Goal: Task Accomplishment & Management: Complete application form

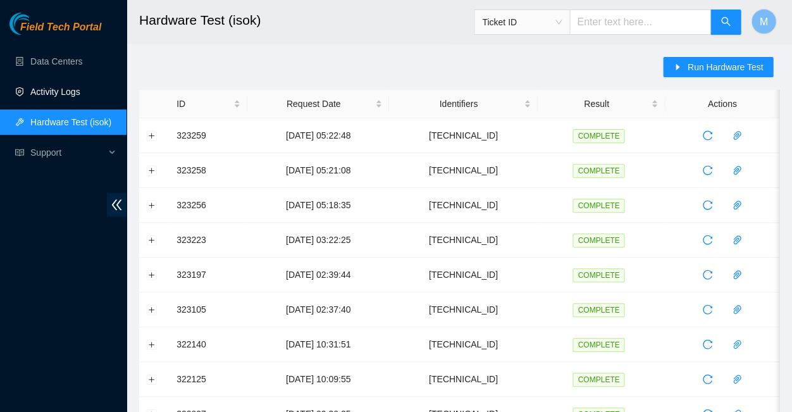
click at [52, 90] on link "Activity Logs" at bounding box center [55, 92] width 50 height 10
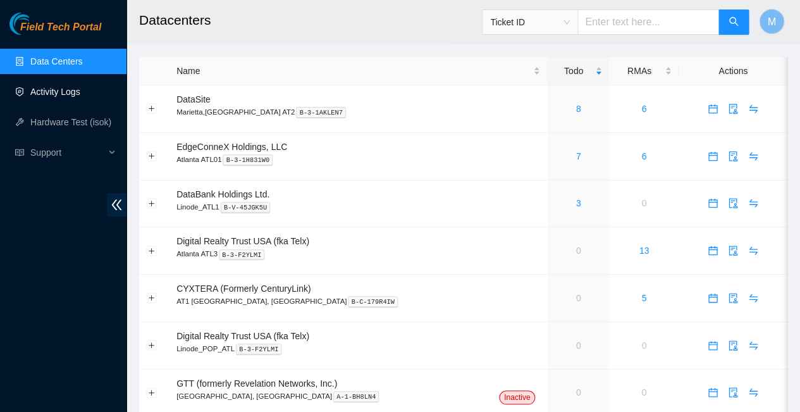
click at [57, 88] on link "Activity Logs" at bounding box center [55, 92] width 50 height 10
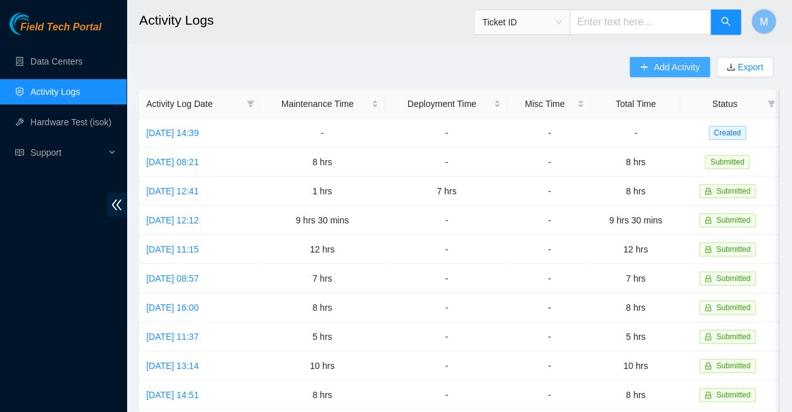
click at [662, 63] on span "Add Activity" at bounding box center [676, 67] width 46 height 14
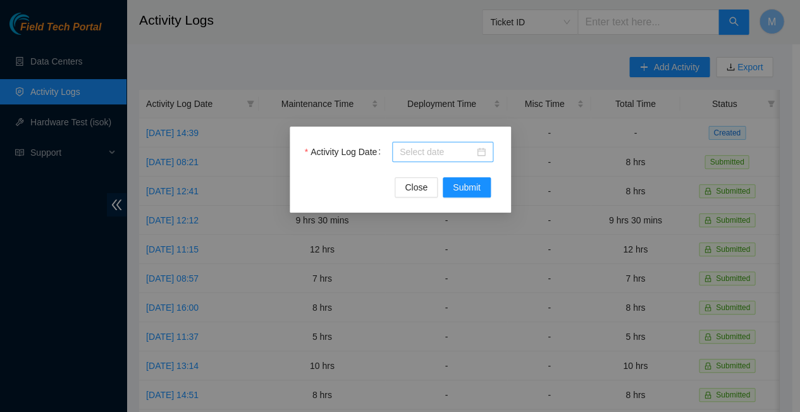
click at [476, 149] on div at bounding box center [443, 152] width 86 height 14
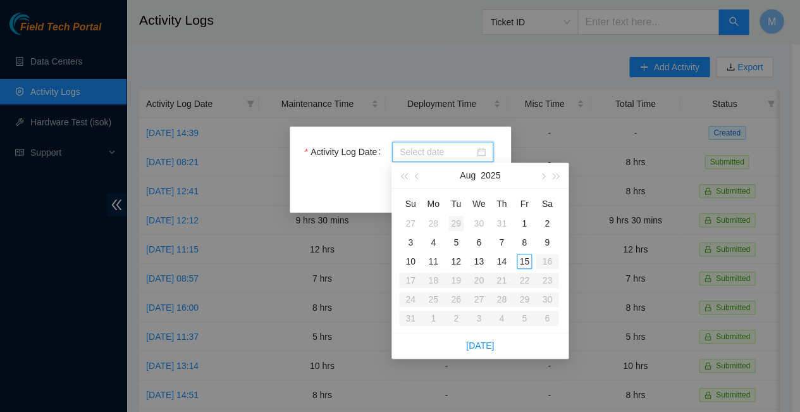
type input "[DATE]"
click at [503, 254] on div "14" at bounding box center [501, 261] width 15 height 15
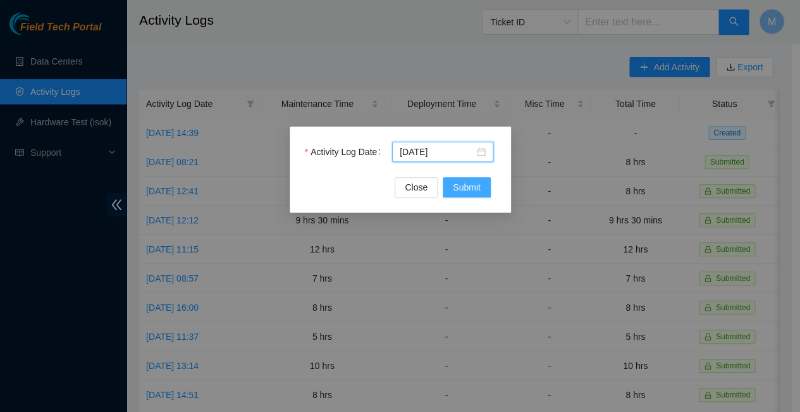
click at [464, 183] on span "Submit" at bounding box center [467, 187] width 28 height 14
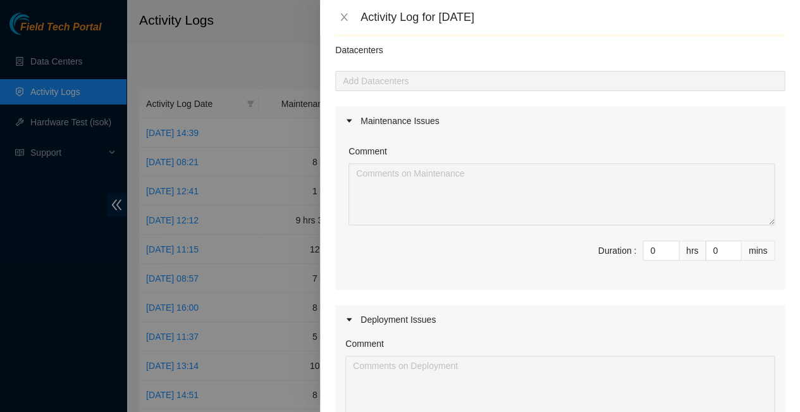
scroll to position [35, 0]
type input "1"
click at [670, 247] on icon "up" at bounding box center [672, 249] width 4 height 4
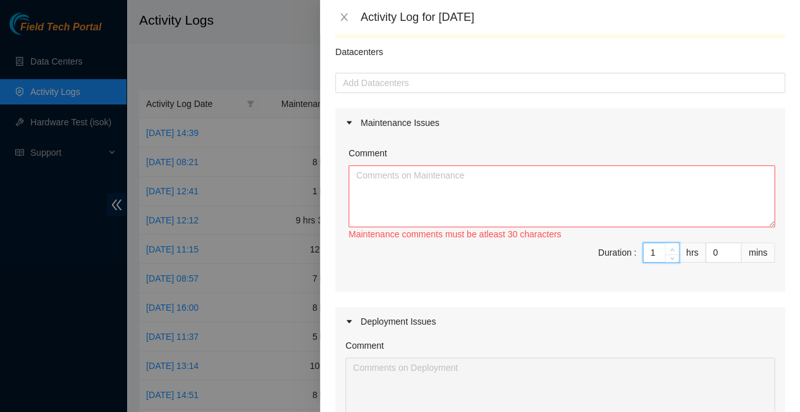
type input "2"
click at [670, 247] on icon "up" at bounding box center [672, 249] width 4 height 4
type input "3"
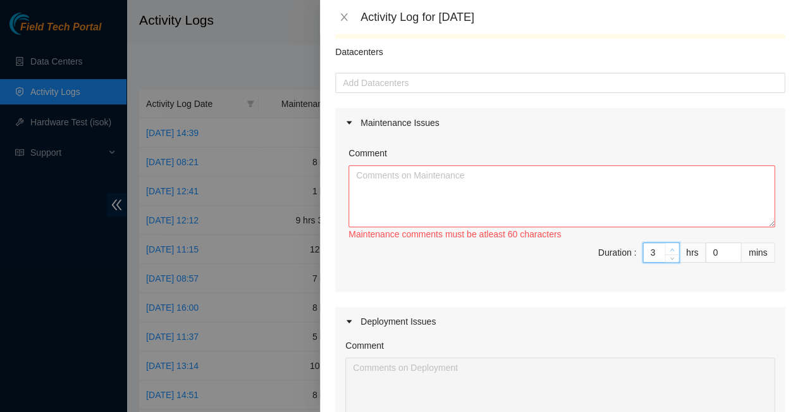
click at [670, 247] on icon "up" at bounding box center [672, 249] width 4 height 4
type input "4"
click at [670, 247] on icon "up" at bounding box center [672, 249] width 4 height 4
type input "5"
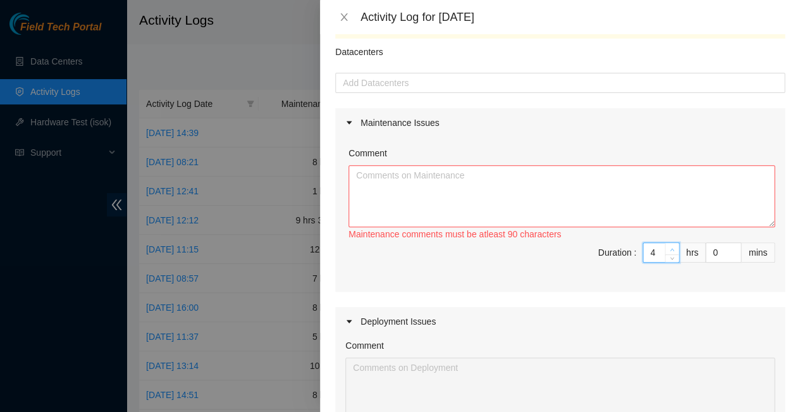
type input "5"
click at [670, 247] on icon "up" at bounding box center [672, 249] width 4 height 4
type input "6"
click at [670, 247] on icon "up" at bounding box center [672, 249] width 4 height 4
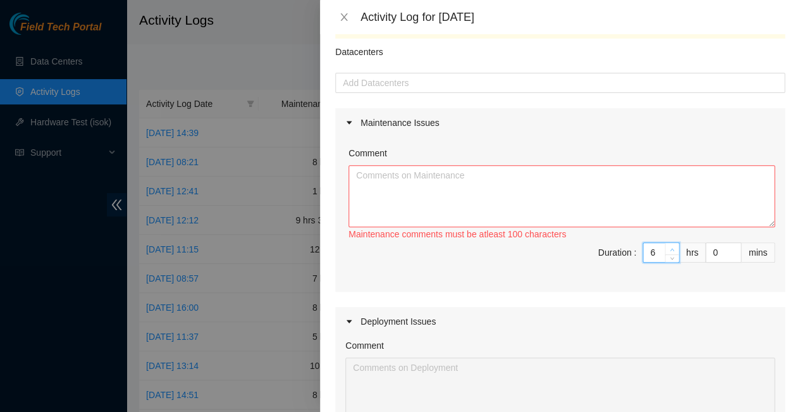
type input "7"
click at [670, 247] on icon "up" at bounding box center [672, 249] width 4 height 4
type input "8"
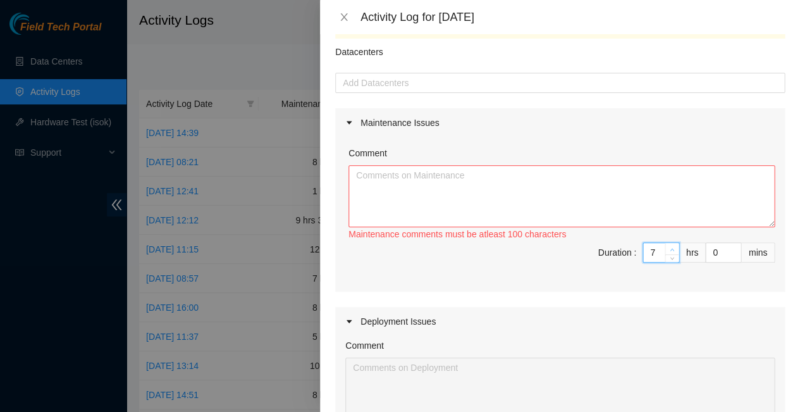
click at [670, 247] on icon "up" at bounding box center [672, 249] width 4 height 4
click at [386, 165] on textarea "Comment" at bounding box center [561, 196] width 426 height 62
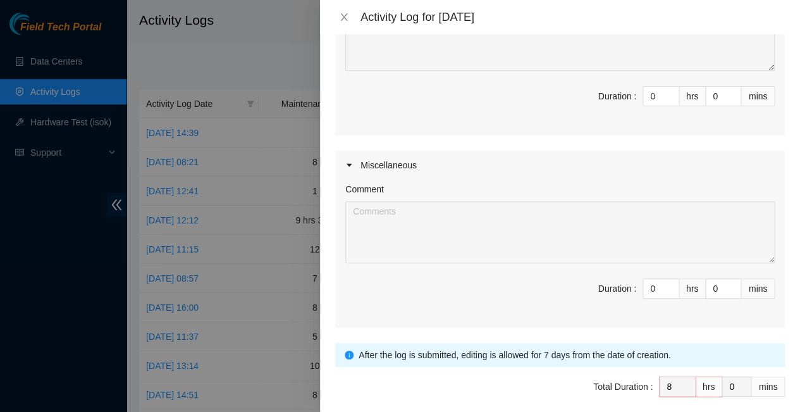
scroll to position [383, 0]
type textarea "Assisted resident DC Techs in un packing pallets and palletizing equipment and …"
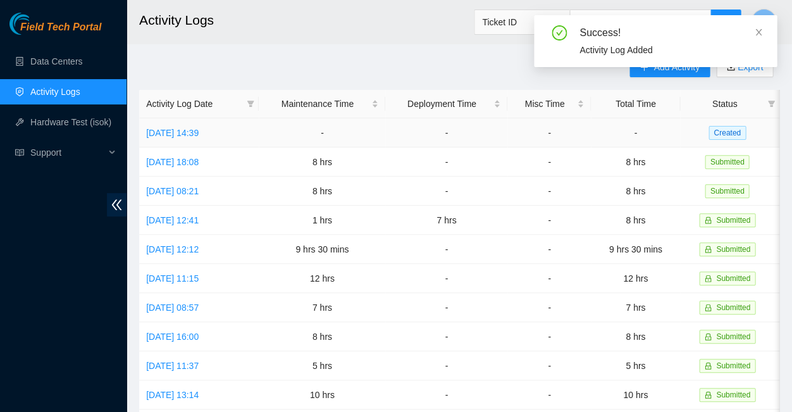
click at [718, 126] on span "Created" at bounding box center [726, 133] width 37 height 14
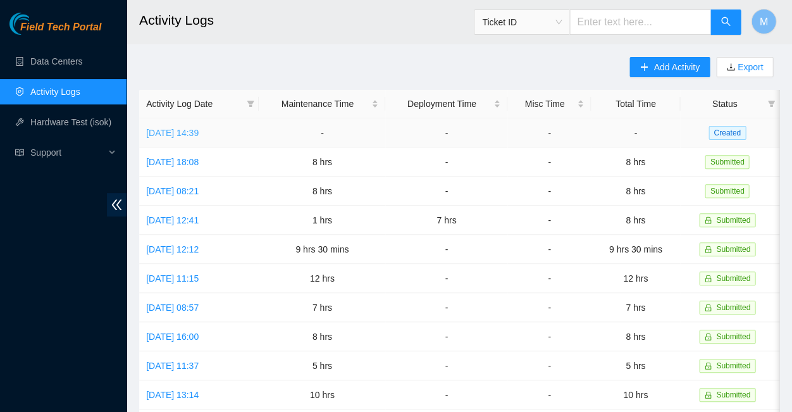
click at [184, 128] on link "[DATE] 14:39" at bounding box center [172, 133] width 52 height 10
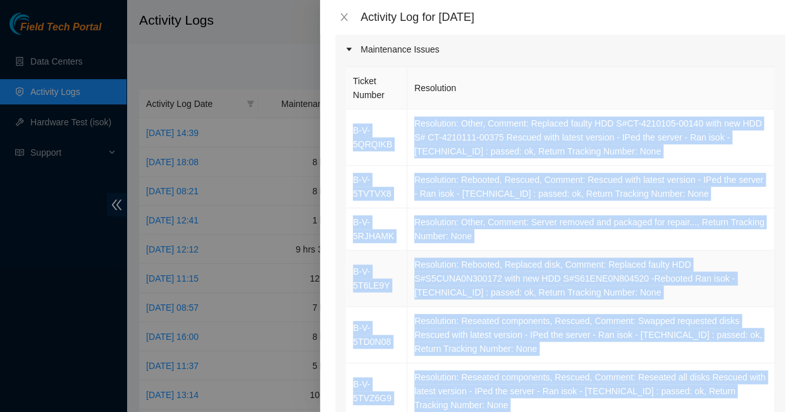
scroll to position [114, 0]
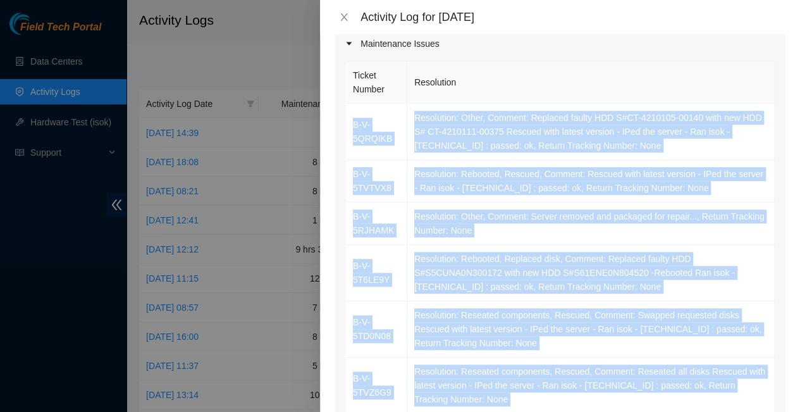
drag, startPoint x: 350, startPoint y: 209, endPoint x: 616, endPoint y: 361, distance: 306.8
click at [616, 361] on tbody "B-V-5QRQIKB Resolution: Other, Comment: Replaced faulty HDD S#CT-4210105-00140 …" at bounding box center [560, 280] width 429 height 352
copy tbody "B-V-5QRQIKB Resolution: Other, Comment: Replaced faulty HDD S#CT-4210105-00140 …"
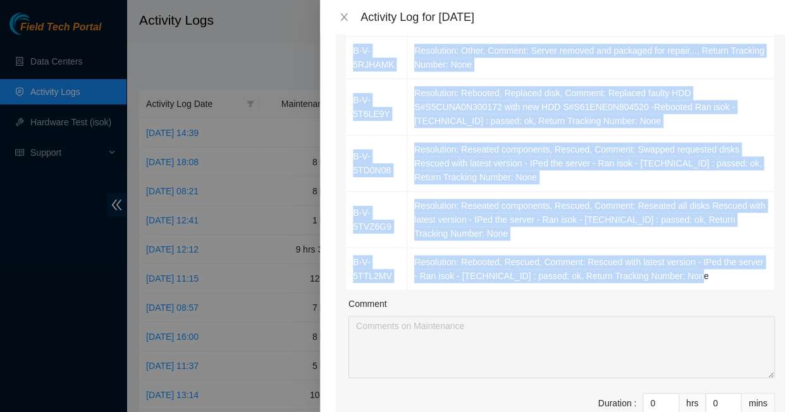
scroll to position [314, 0]
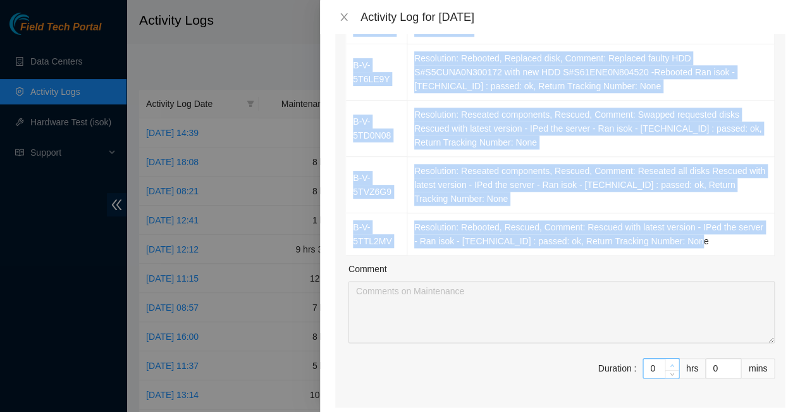
type input "1"
click at [670, 363] on icon "up" at bounding box center [672, 365] width 4 height 4
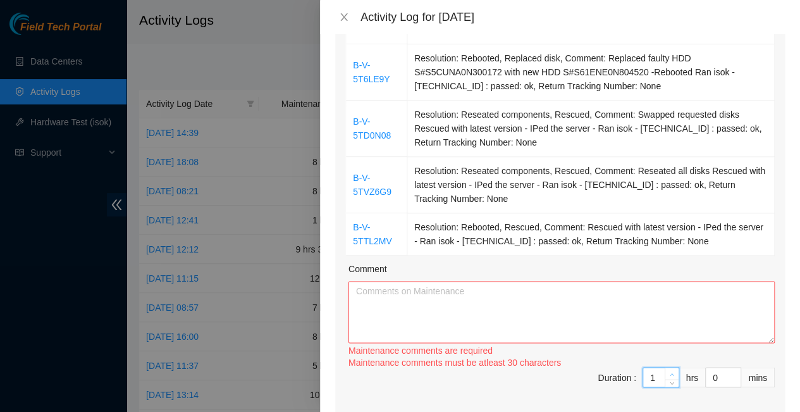
type input "2"
click at [670, 372] on icon "up" at bounding box center [672, 374] width 4 height 4
type input "3"
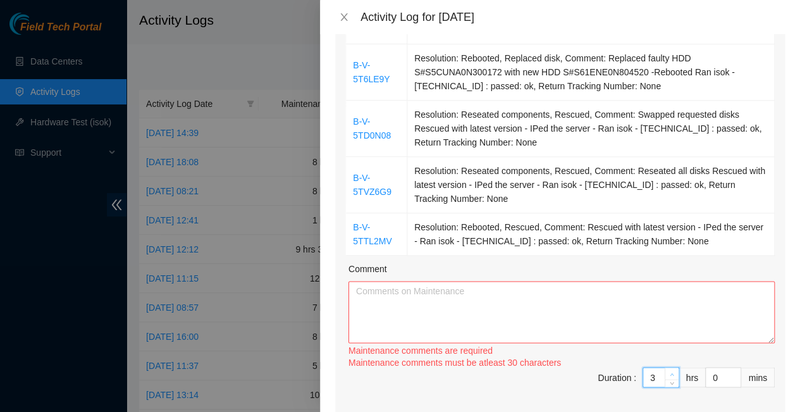
click at [670, 372] on icon "up" at bounding box center [672, 374] width 4 height 4
type input "4"
click at [668, 372] on span "up" at bounding box center [672, 376] width 8 height 8
type input "5"
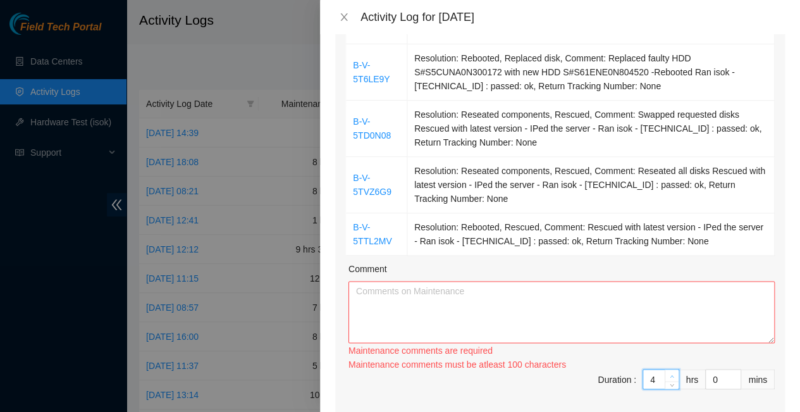
type input "5"
click at [668, 372] on span "up" at bounding box center [672, 376] width 8 height 8
click at [663, 357] on div "Maintenance comments must be atleast 100 characters" at bounding box center [561, 363] width 426 height 12
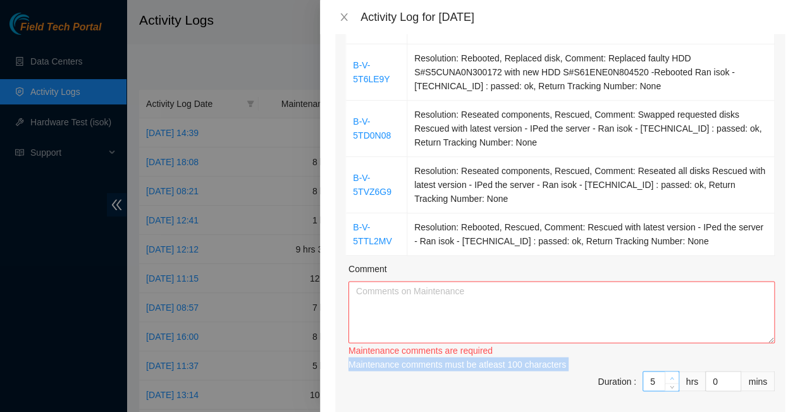
click at [663, 357] on div "Maintenance comments must be atleast 100 characters" at bounding box center [561, 364] width 426 height 14
type input "6"
click at [670, 376] on icon "up" at bounding box center [672, 378] width 4 height 4
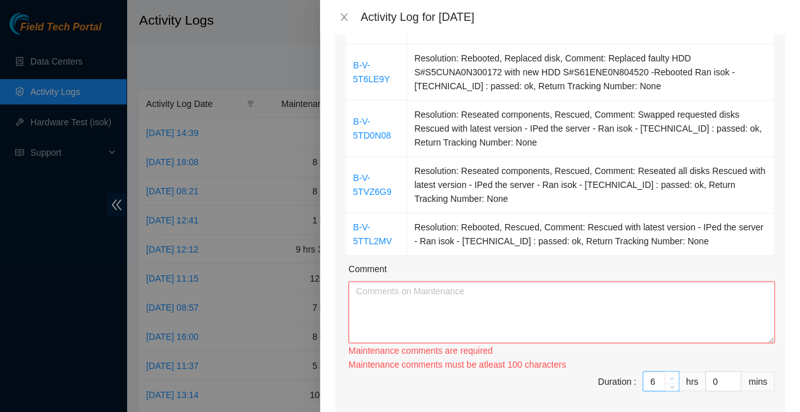
type input "7"
click at [670, 376] on icon "up" at bounding box center [672, 378] width 4 height 4
type input "8"
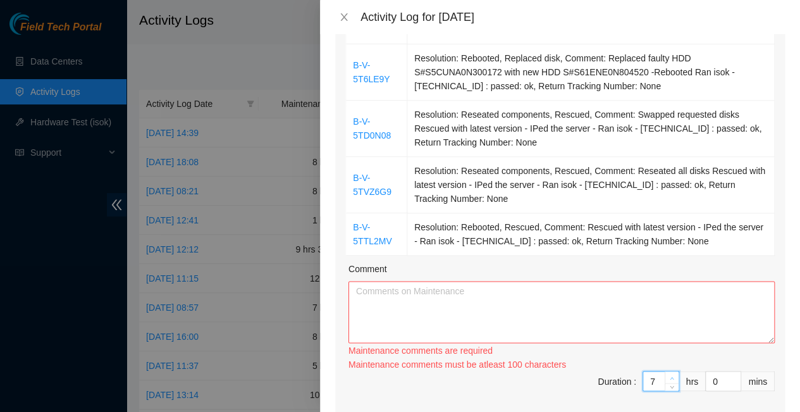
click at [670, 376] on icon "up" at bounding box center [672, 378] width 4 height 4
type input "9"
click at [670, 376] on icon "up" at bounding box center [672, 378] width 4 height 4
type input "10"
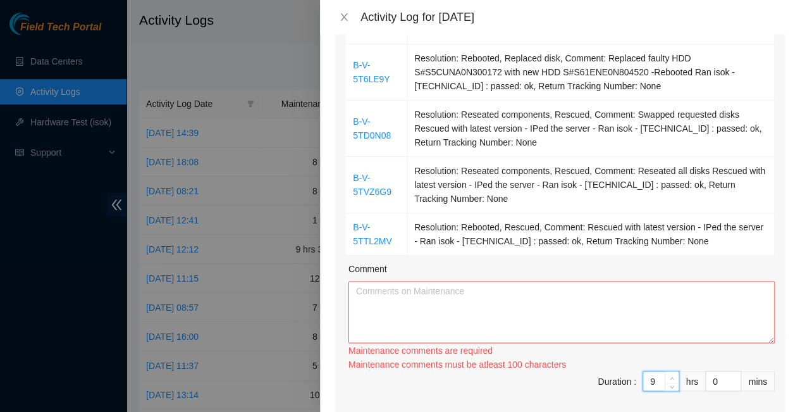
type input "10"
click at [670, 376] on icon "up" at bounding box center [672, 378] width 4 height 4
click at [372, 281] on textarea "Comment" at bounding box center [561, 312] width 426 height 62
paste textarea "B-V-5QRQIKB Resolution: Other, Comment: Replaced faulty HDD S#CT-4210105-00140 …"
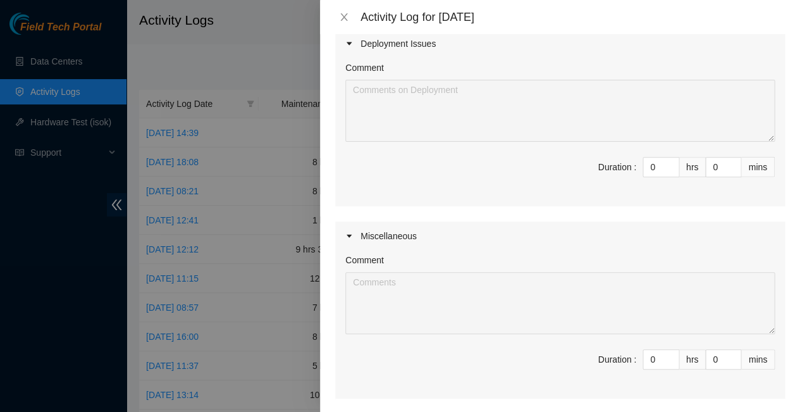
scroll to position [707, 0]
type textarea "B-V-5QRQIKB Resolution: Other, Comment: Replaced faulty HDD S#CT-4210105-00140 …"
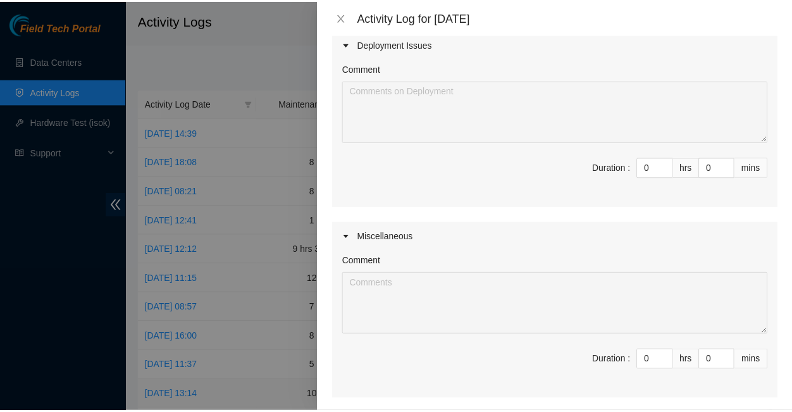
scroll to position [0, 0]
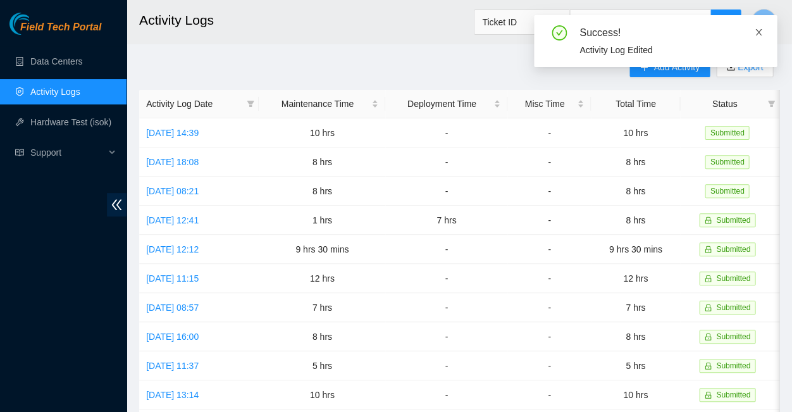
click at [759, 29] on icon "close" at bounding box center [758, 32] width 9 height 9
